Goal: Book appointment/travel/reservation

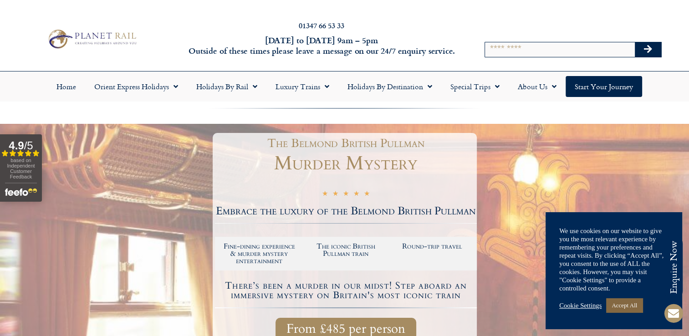
click at [627, 305] on link "Accept All" at bounding box center [624, 305] width 36 height 14
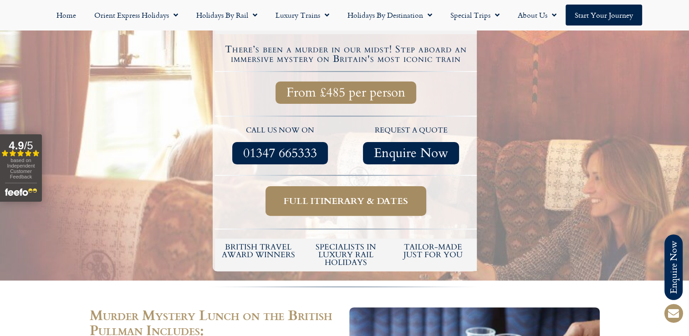
scroll to position [249, 0]
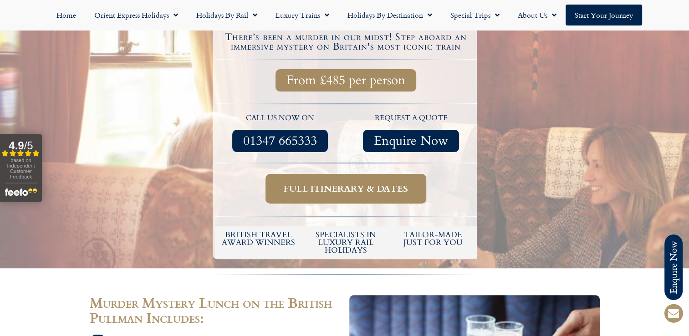
click at [357, 187] on span "Full itinerary & dates" at bounding box center [346, 188] width 124 height 11
click at [343, 183] on span "Full itinerary & dates" at bounding box center [346, 188] width 124 height 11
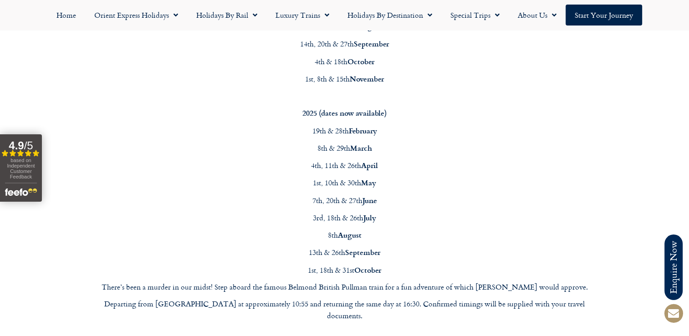
scroll to position [886, 0]
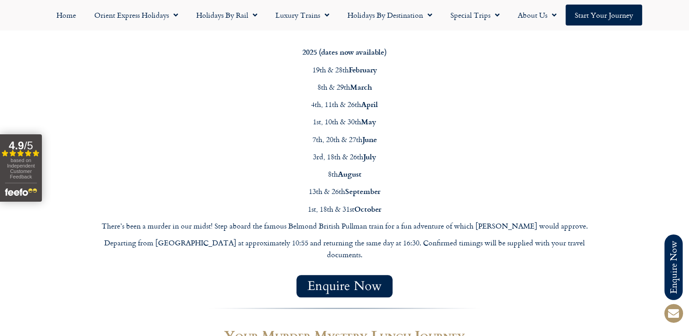
click at [339, 280] on span "Enquire Now" at bounding box center [344, 285] width 74 height 11
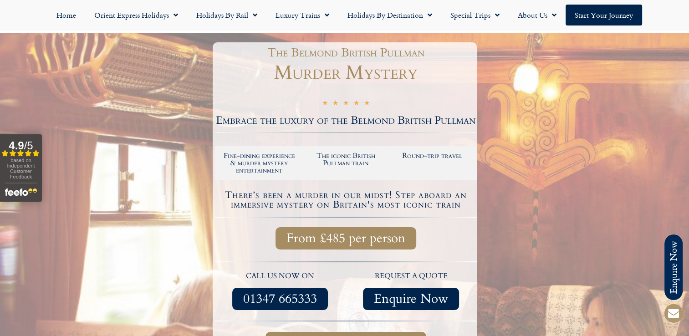
scroll to position [85, 0]
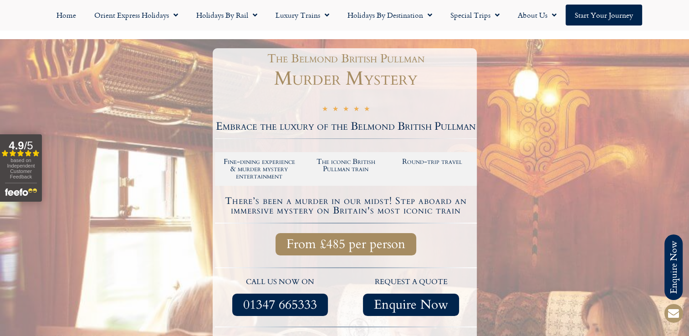
click at [398, 303] on span "Enquire Now" at bounding box center [411, 304] width 74 height 11
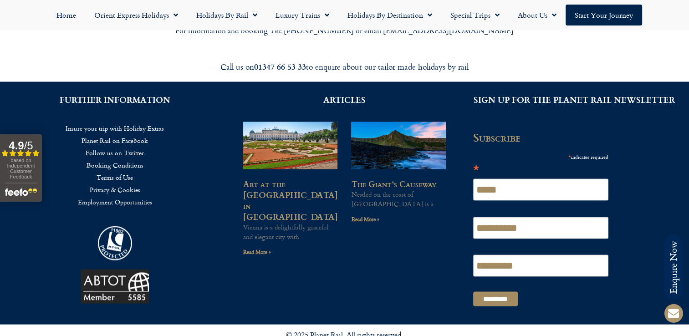
scroll to position [1397, 0]
